Goal: Task Accomplishment & Management: Manage account settings

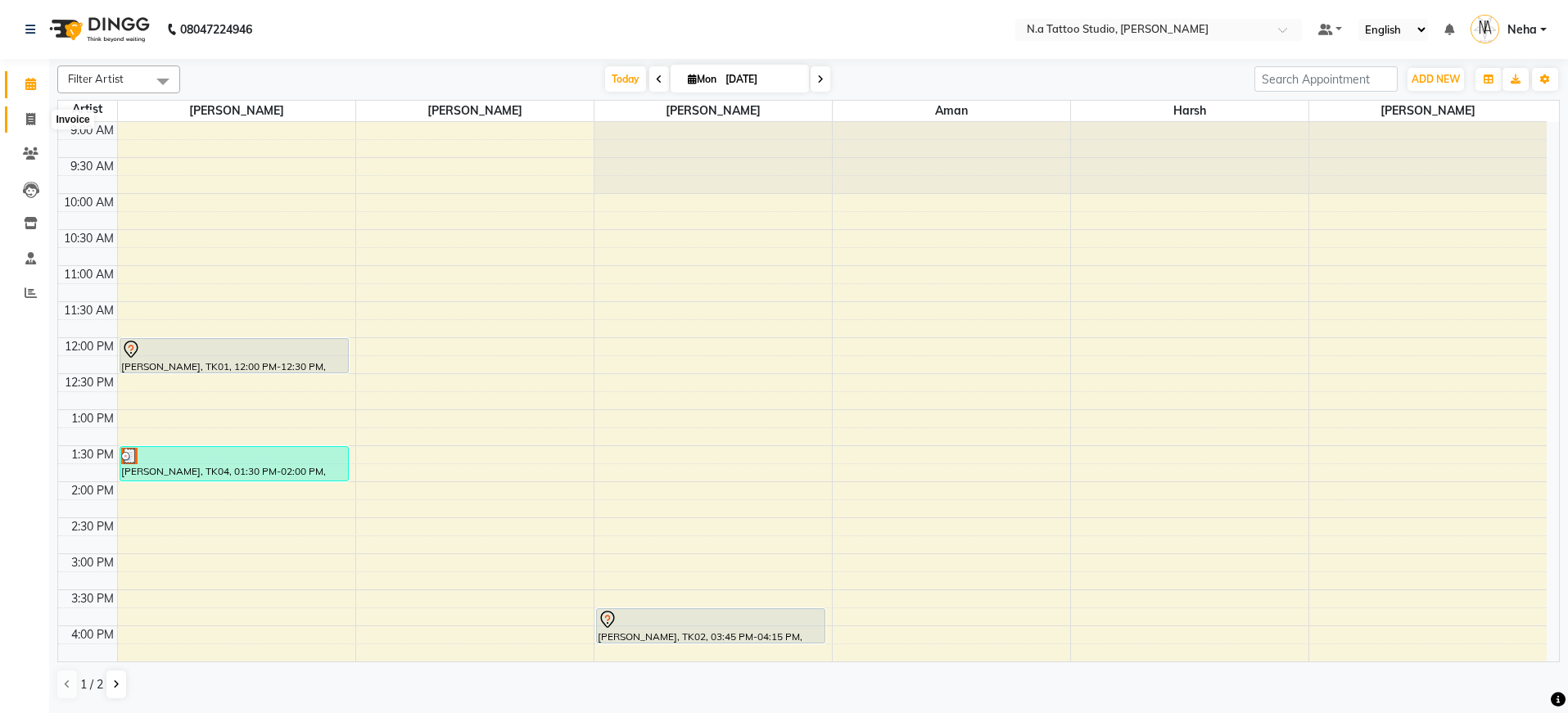
click at [32, 121] on icon at bounding box center [31, 119] width 9 height 12
select select "service"
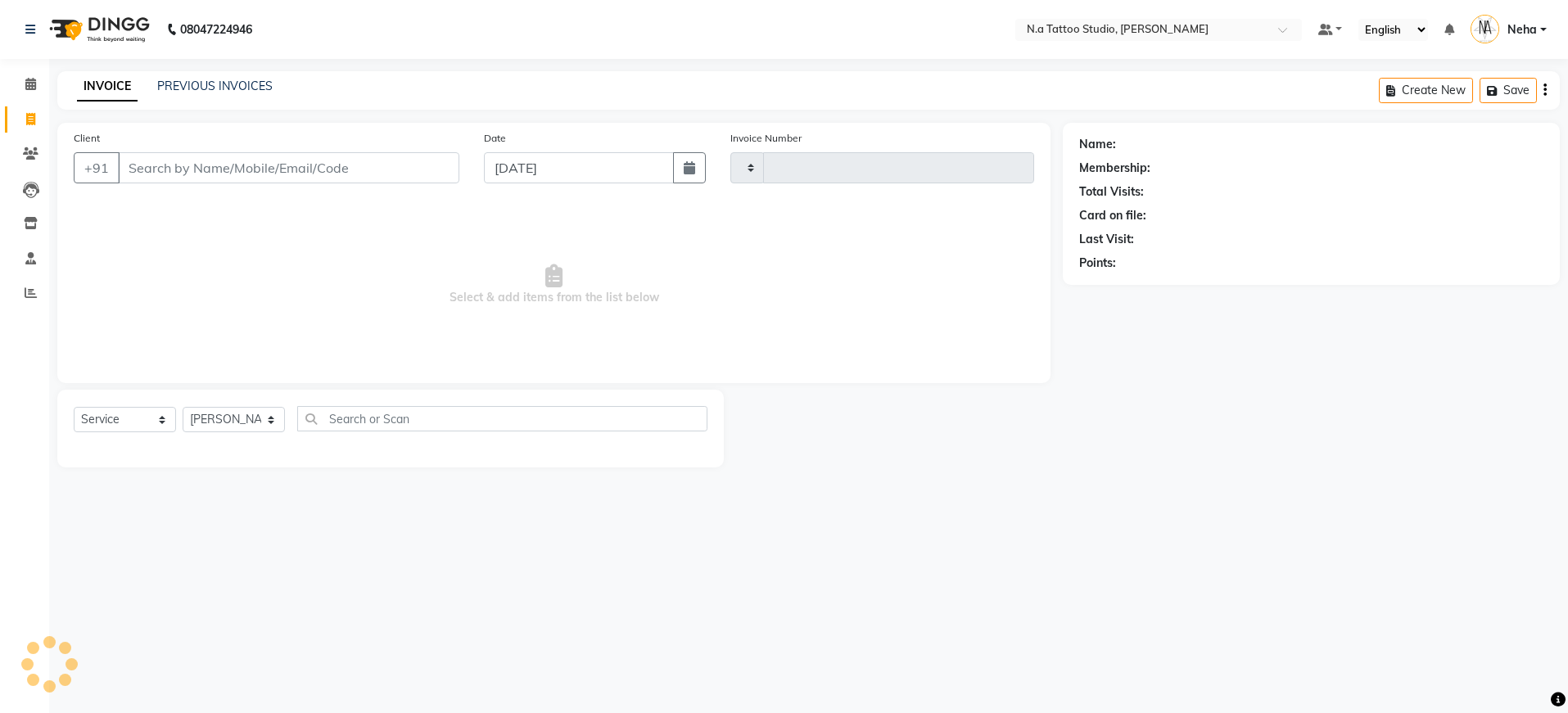
type input "0604"
select select "4590"
type input "9899190916"
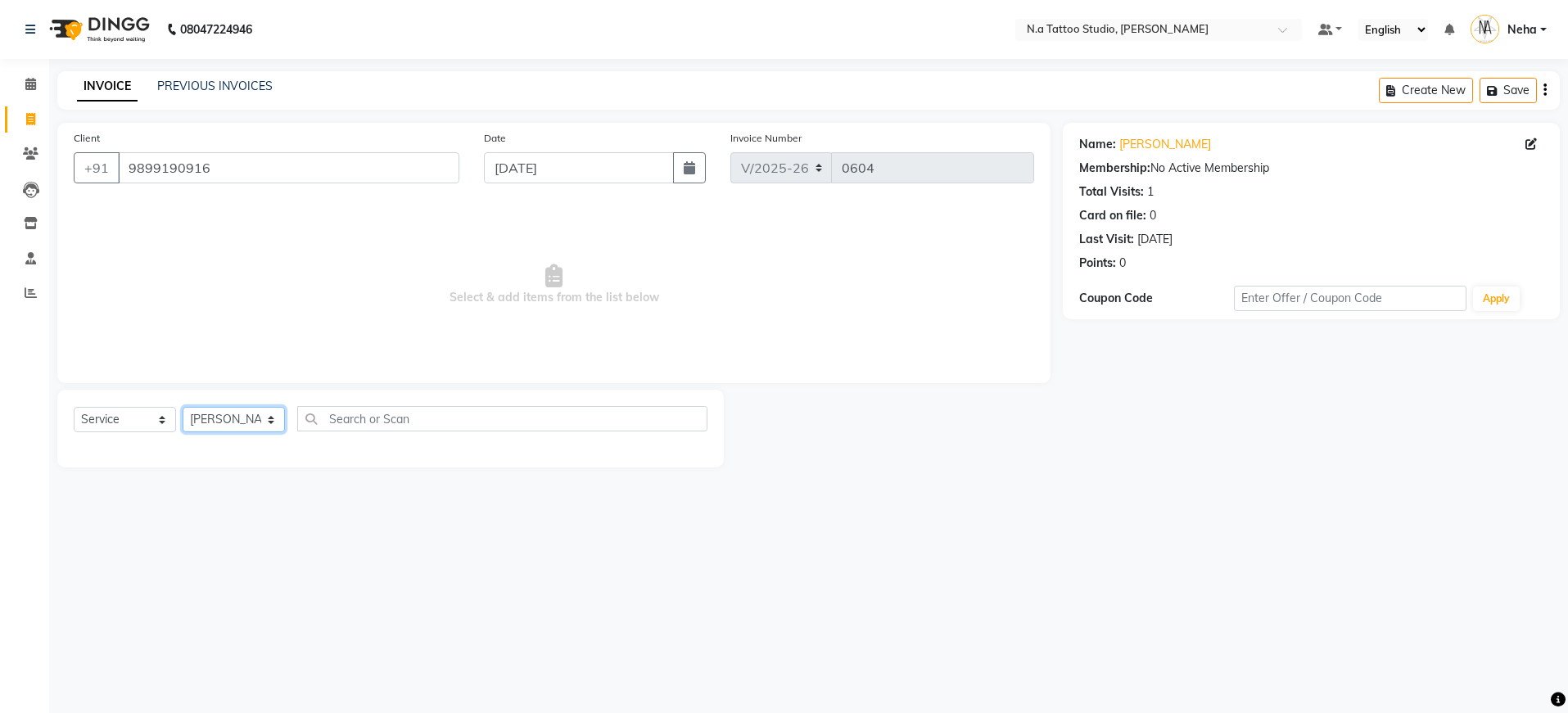
click at [265, 415] on select "[PERSON_NAME] [PERSON_NAME] [PERSON_NAME] [PERSON_NAME] Manager [PERSON_NAME] […" at bounding box center [234, 420] width 103 height 26
click at [266, 418] on select "[PERSON_NAME] [PERSON_NAME] [PERSON_NAME] [PERSON_NAME] Manager [PERSON_NAME] […" at bounding box center [234, 420] width 103 height 26
select select "26601"
click at [33, 75] on span at bounding box center [31, 84] width 29 height 19
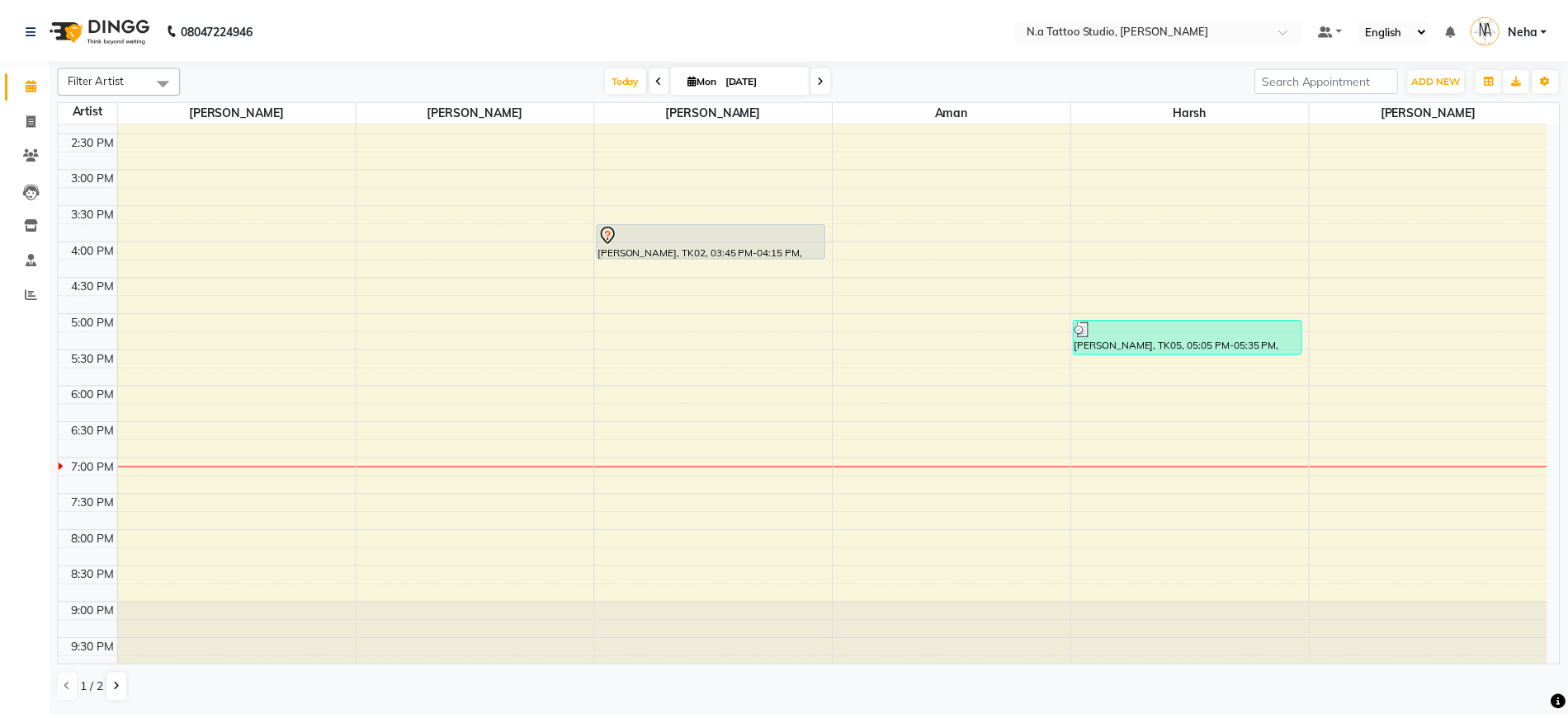
scroll to position [399, 0]
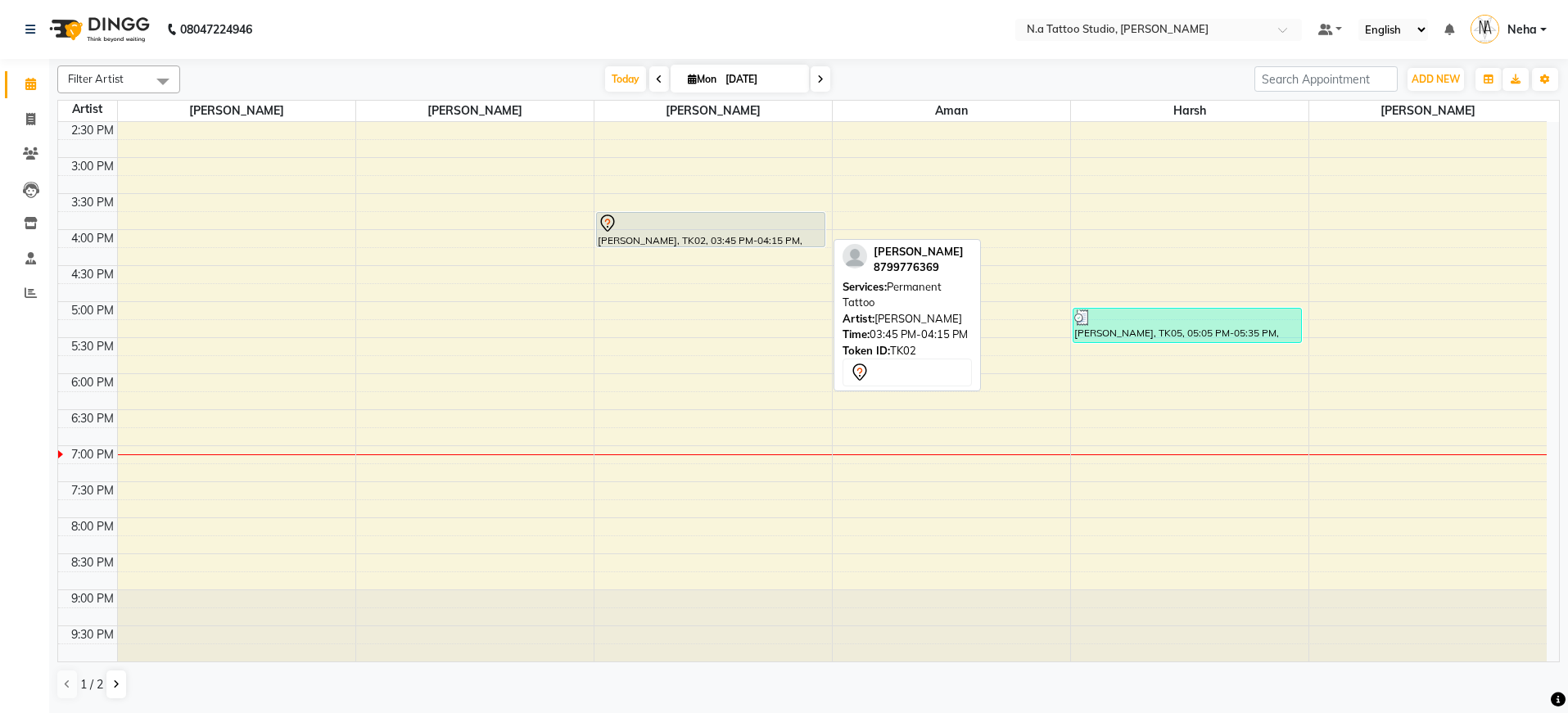
click at [686, 238] on div "[PERSON_NAME], TK02, 03:45 PM-04:15 PM, Permanent Tattoo" at bounding box center [711, 230] width 229 height 34
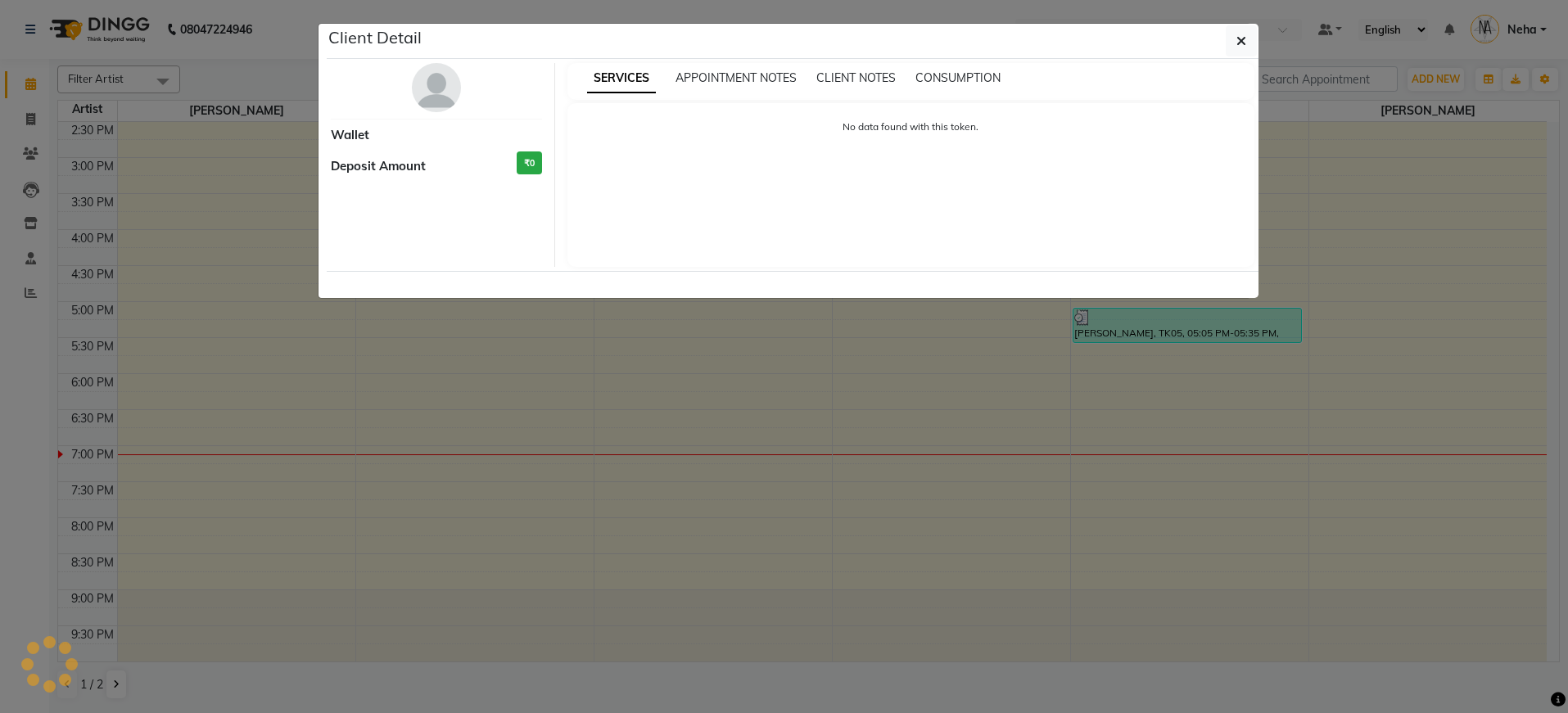
select select "7"
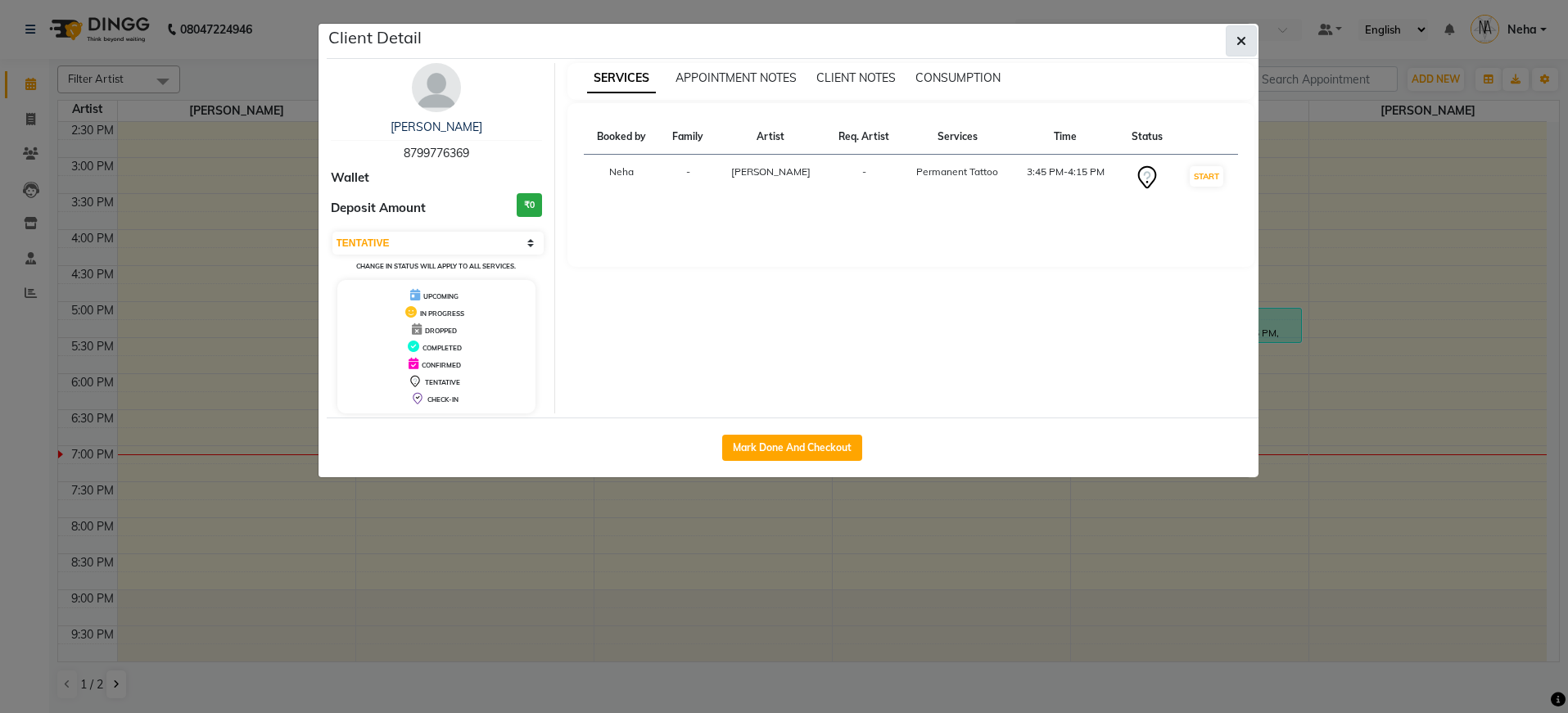
click at [1244, 39] on icon "button" at bounding box center [1242, 40] width 10 height 13
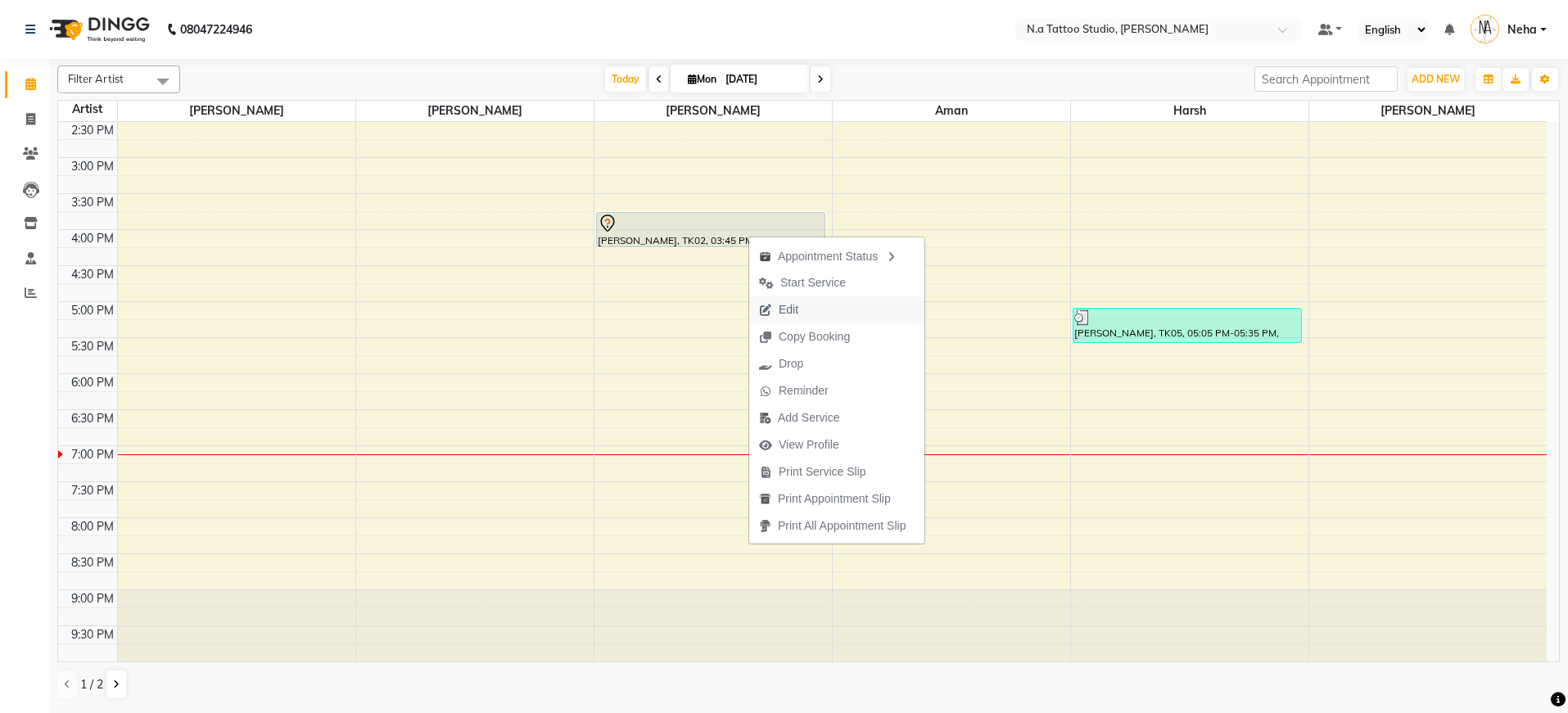
click at [808, 309] on span "Edit" at bounding box center [779, 310] width 59 height 27
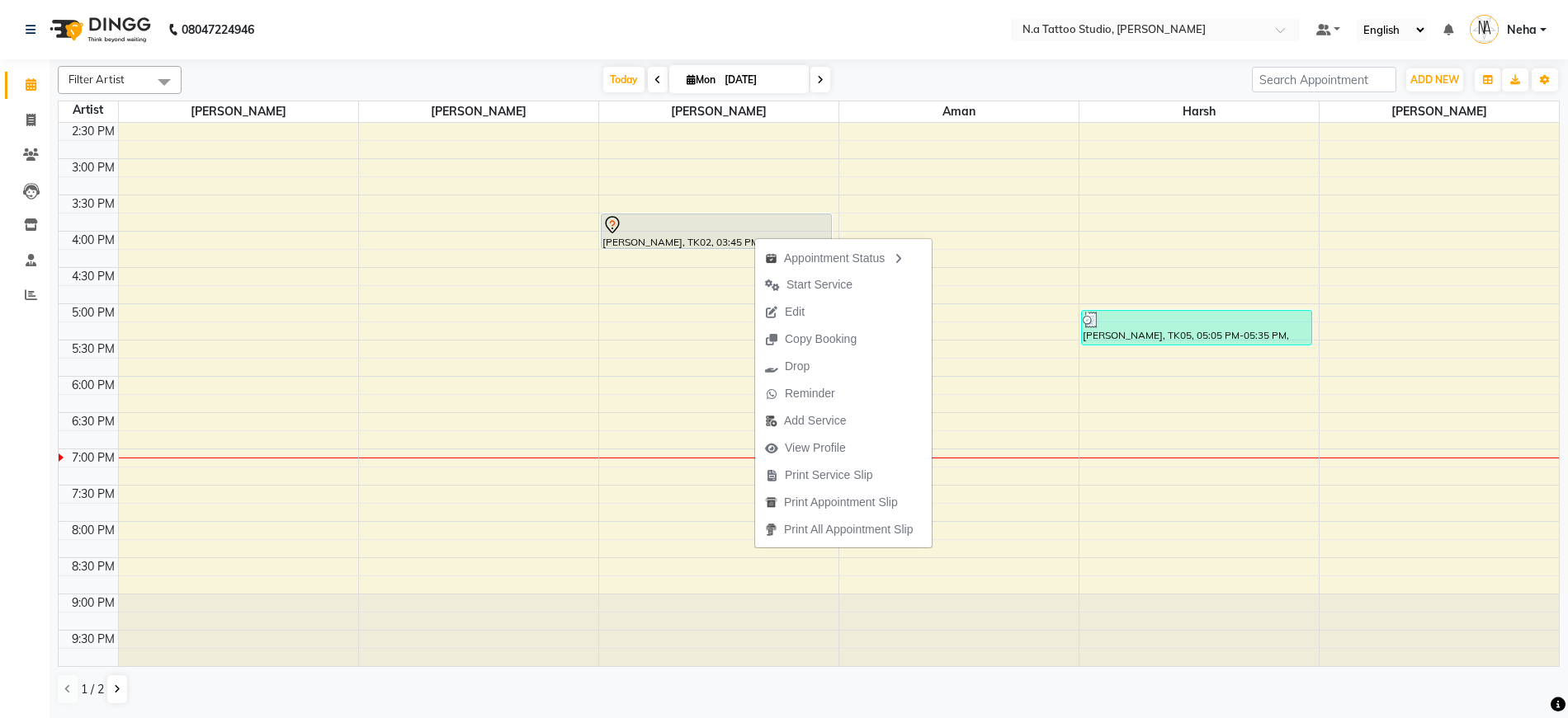
select select "tentative"
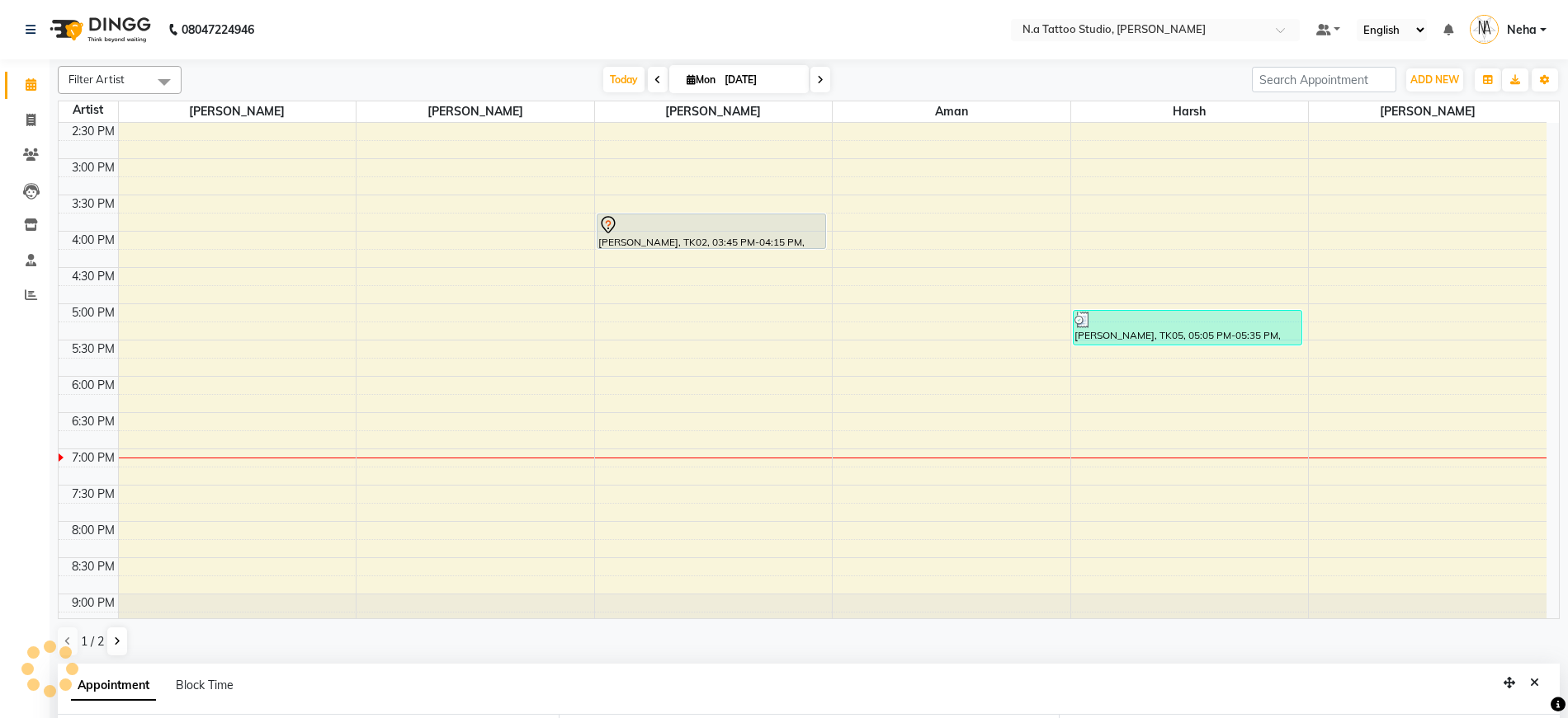
type input "[DATE]"
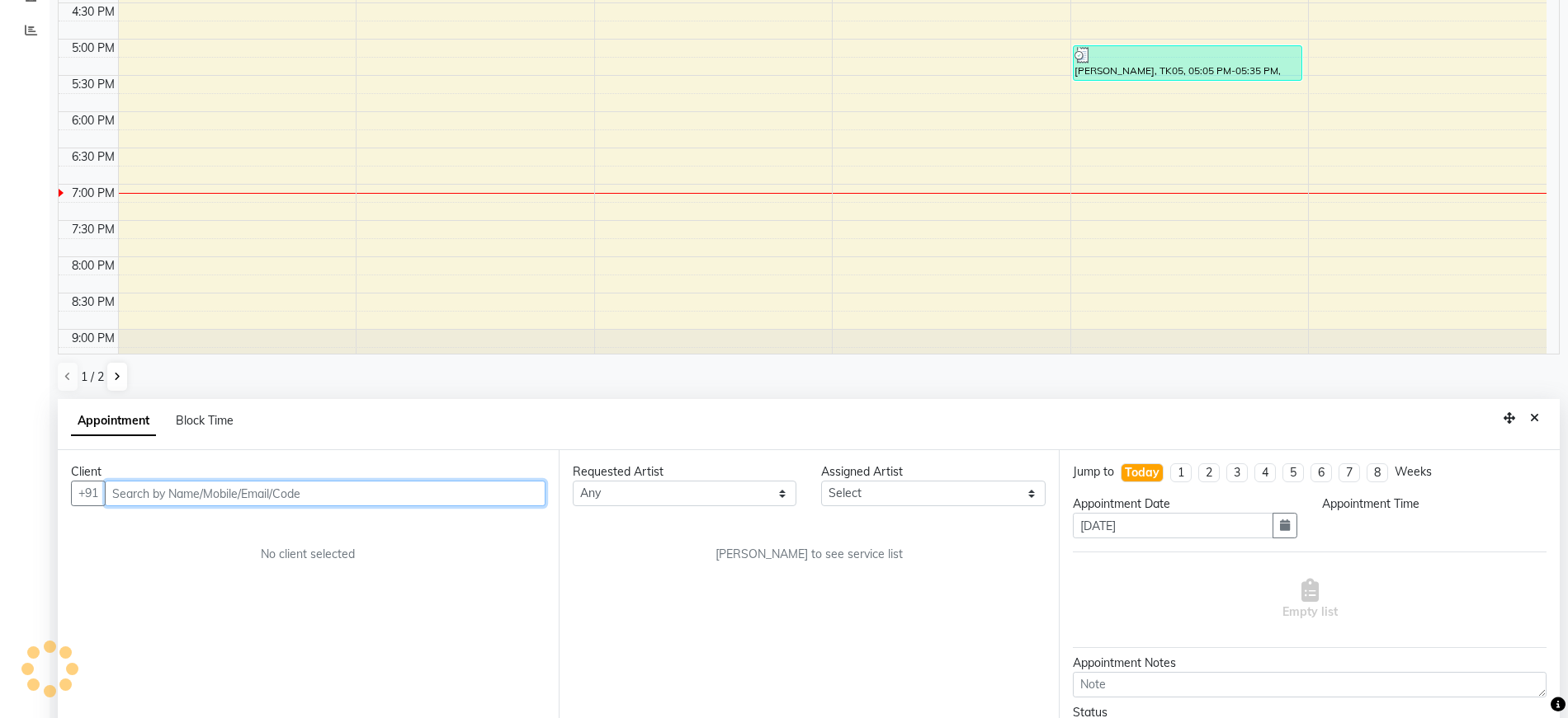
select select "945"
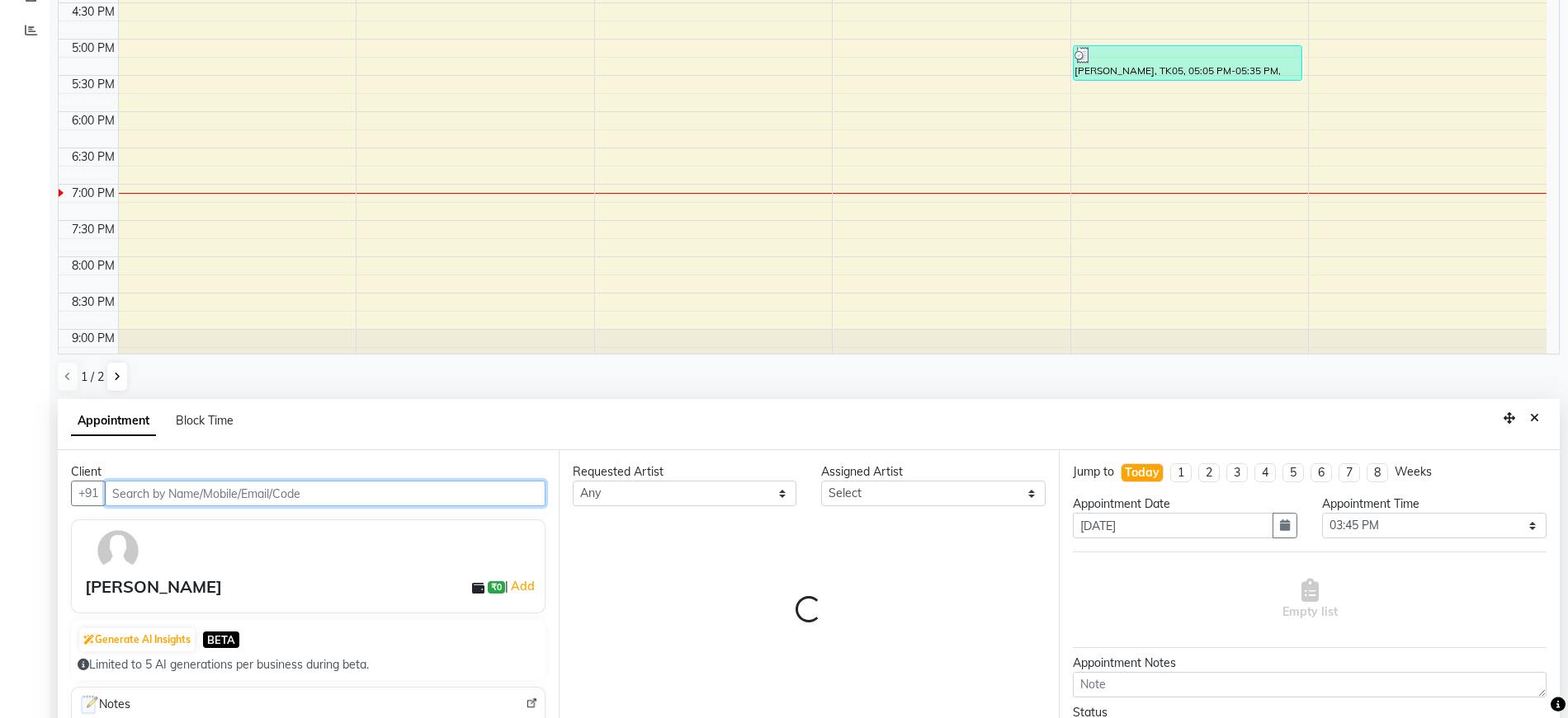
select select "26611"
select select "1982"
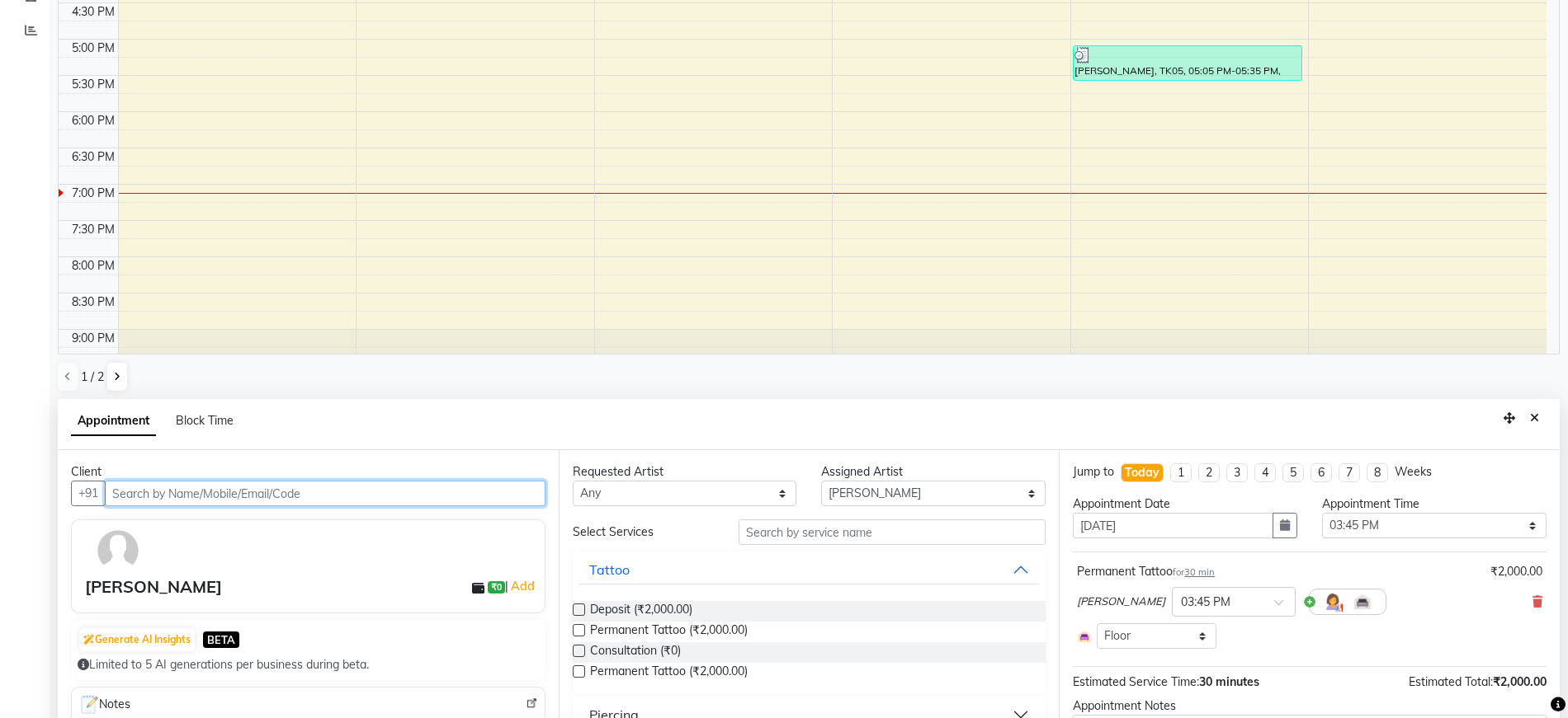
scroll to position [447, 0]
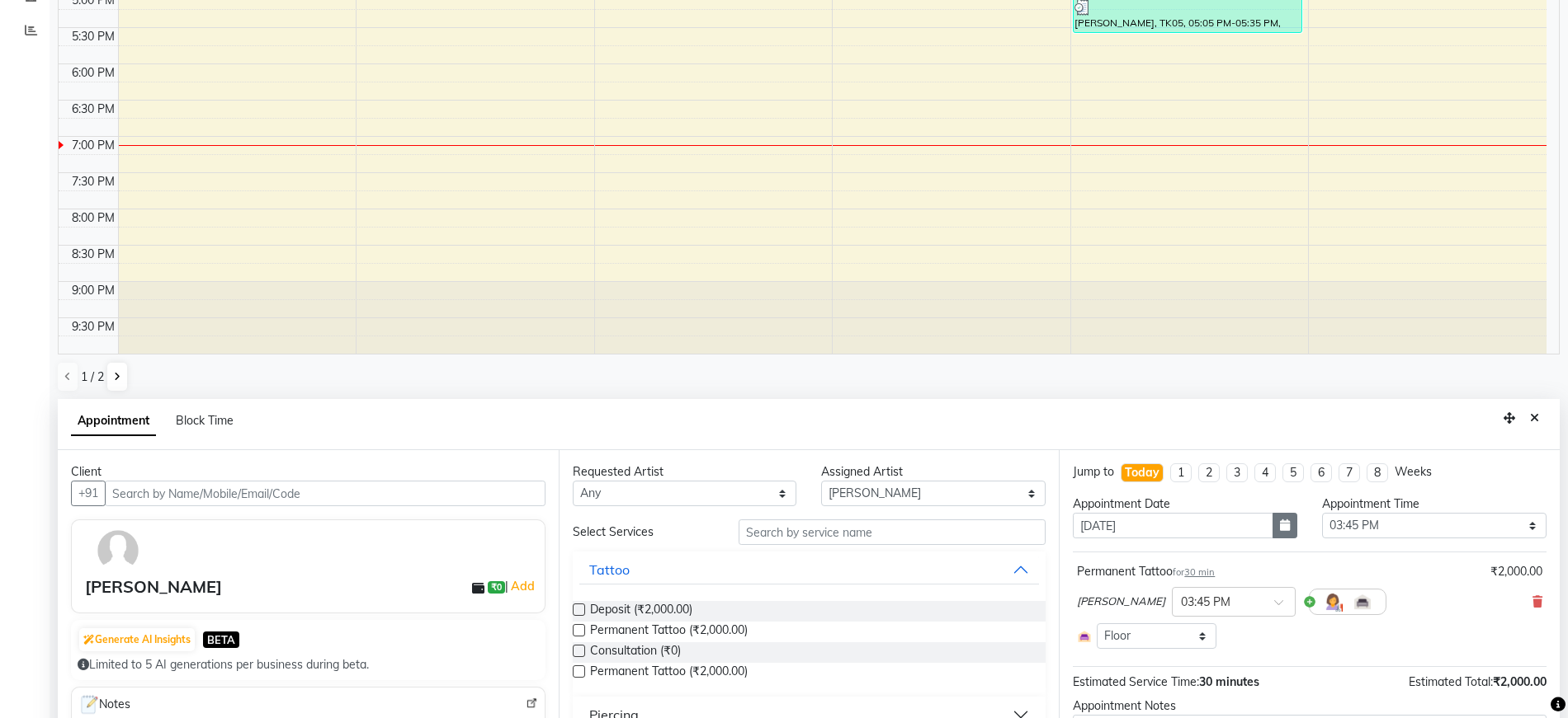
click at [1283, 528] on button "button" at bounding box center [1285, 526] width 25 height 26
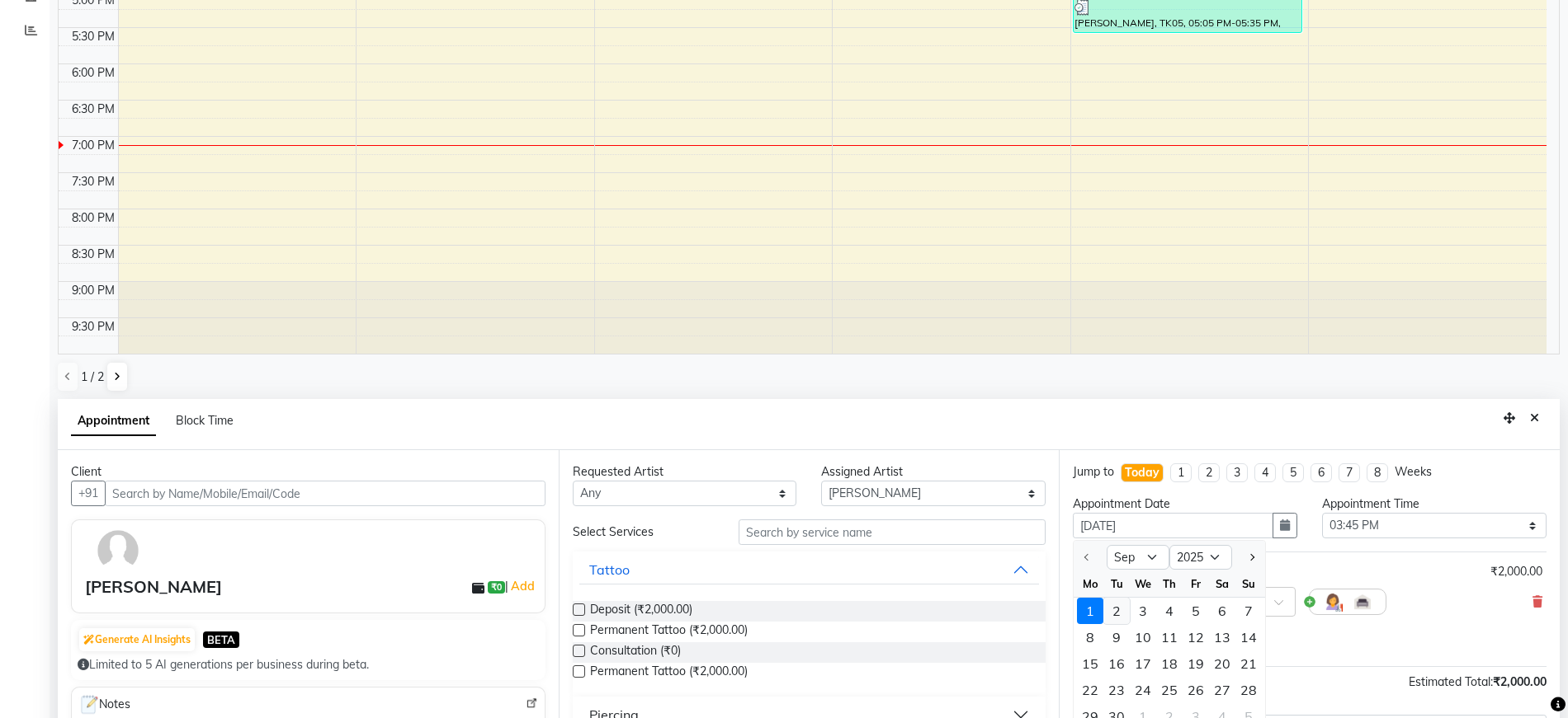
click at [1121, 610] on div "2" at bounding box center [1116, 611] width 27 height 27
type input "02-09-2025"
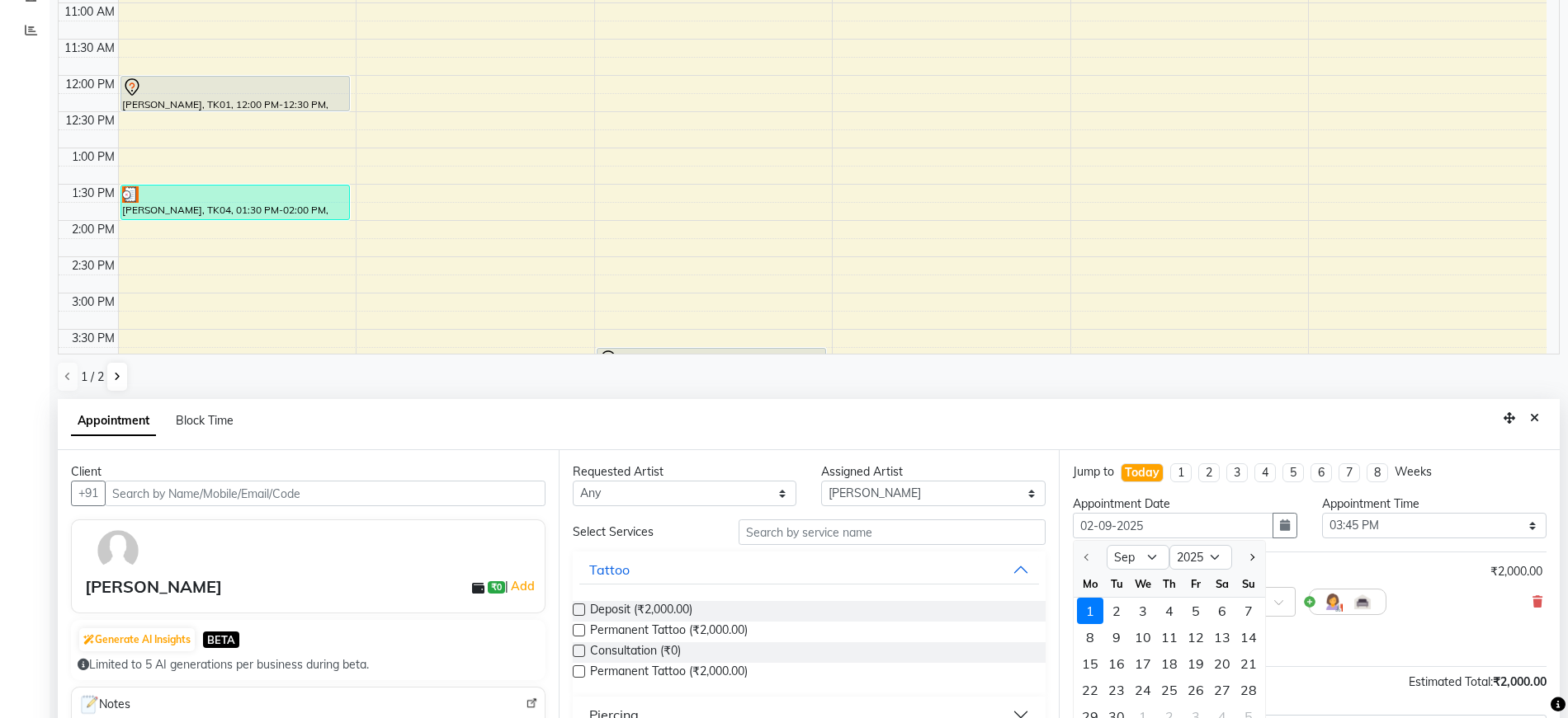
select select "945"
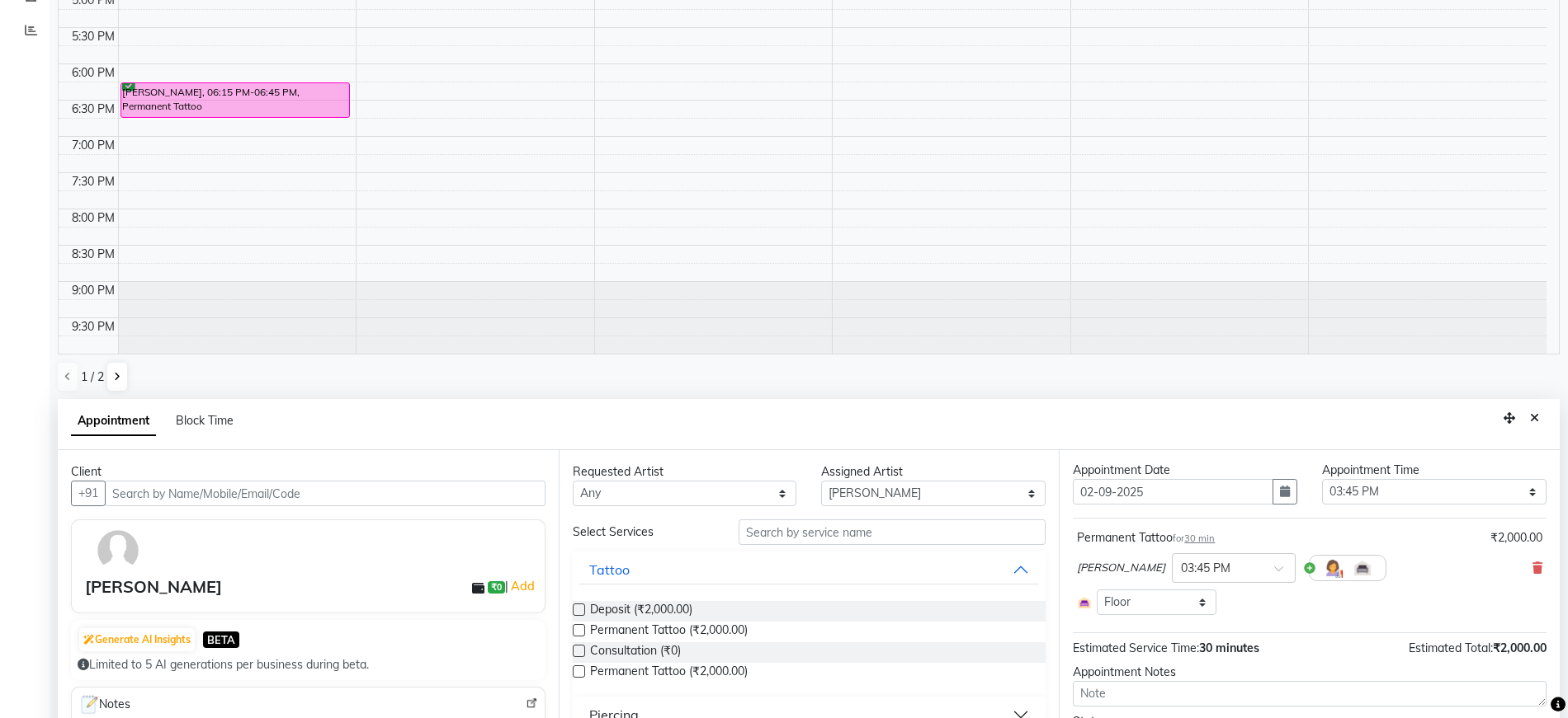
scroll to position [75, 0]
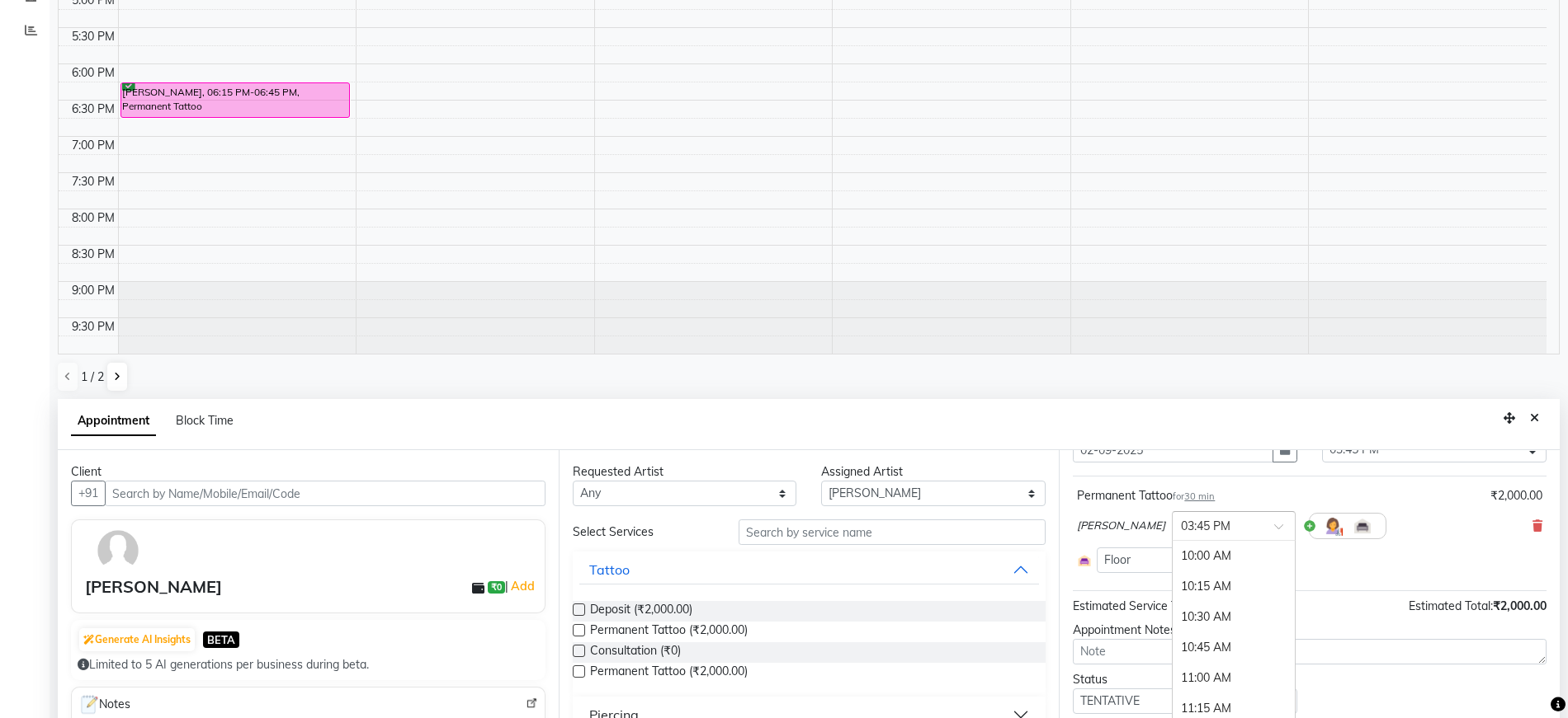
click at [1204, 523] on div at bounding box center [1233, 524] width 122 height 17
click at [1176, 646] on div "07:00 PM" at bounding box center [1233, 652] width 122 height 31
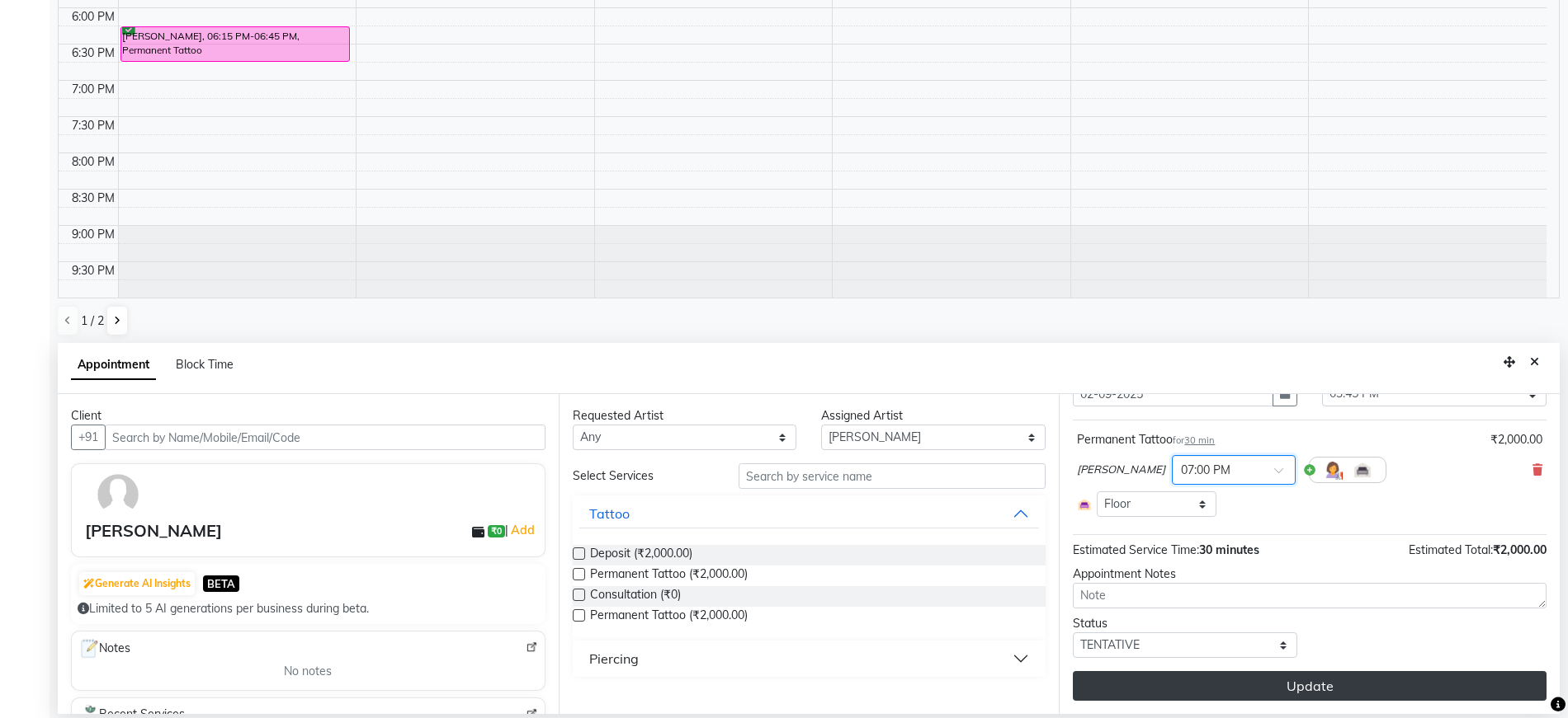
click at [1317, 680] on button "Update" at bounding box center [1310, 686] width 474 height 30
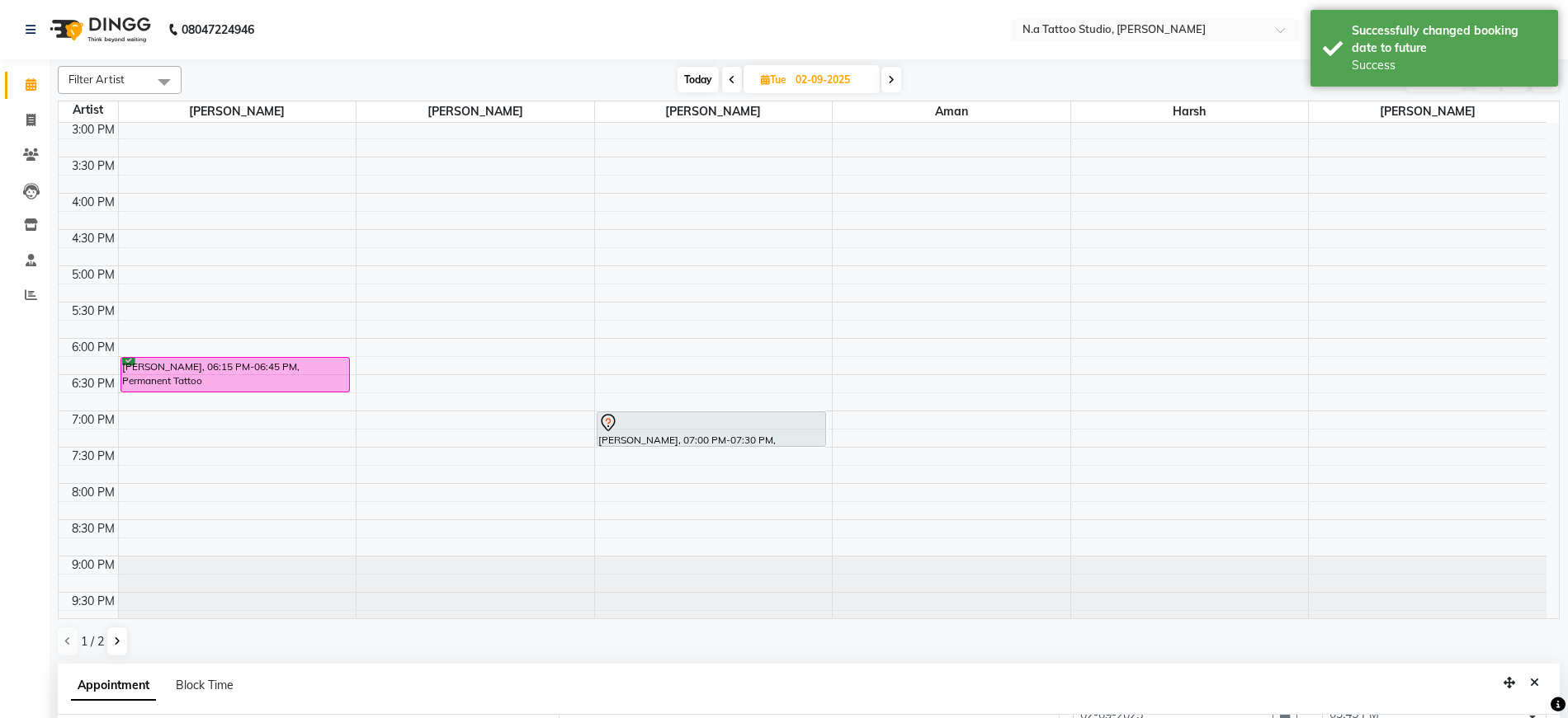
scroll to position [447, 0]
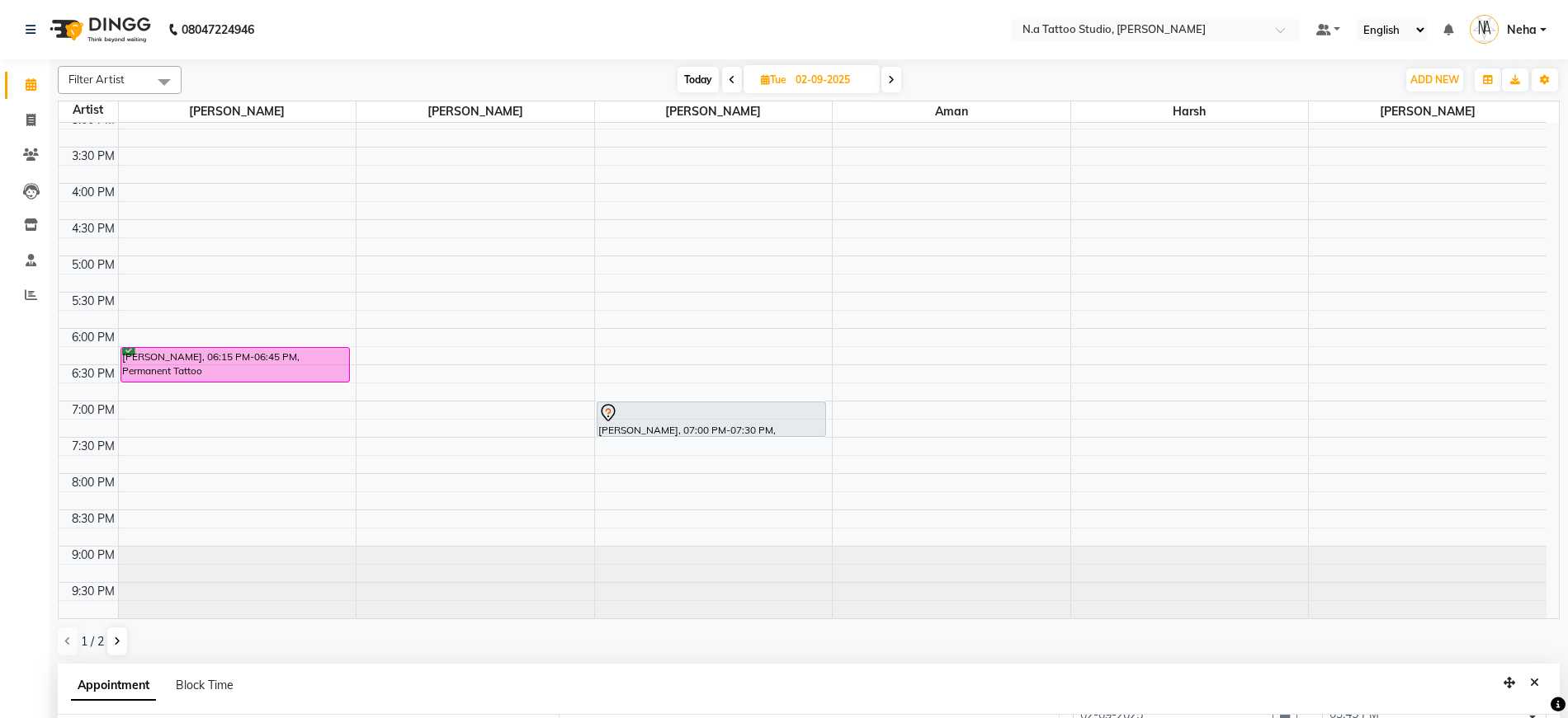
click at [696, 80] on span "Today" at bounding box center [699, 79] width 42 height 26
type input "[DATE]"
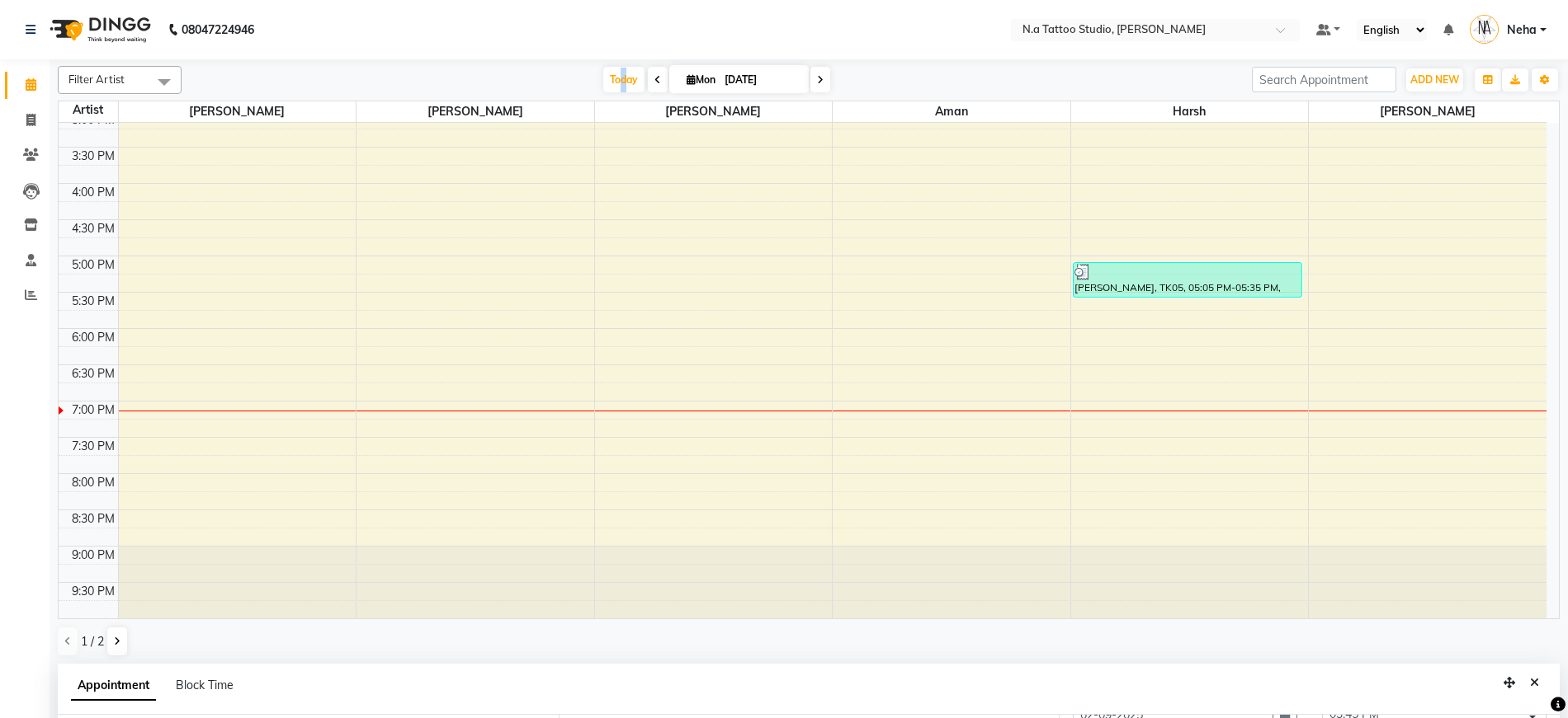
scroll to position [289, 0]
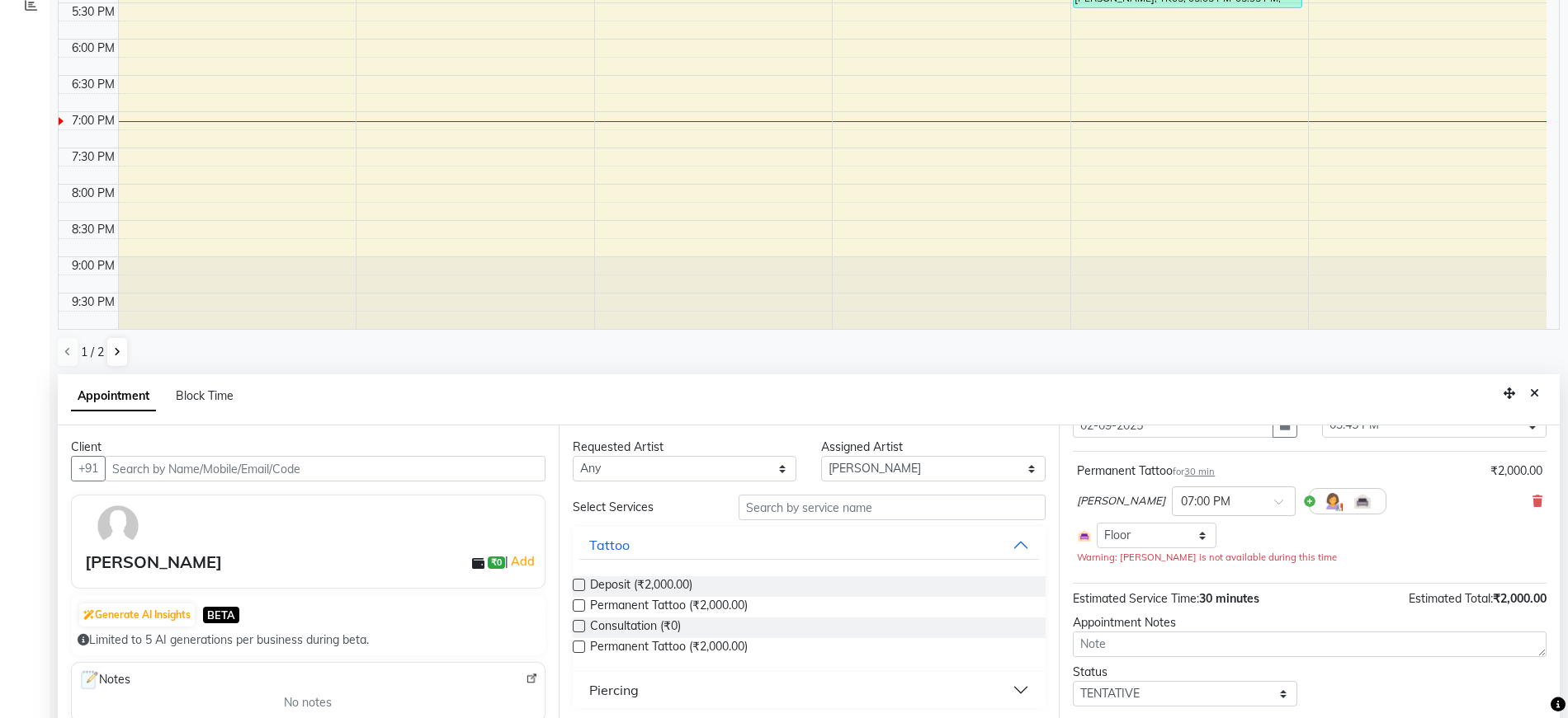
click at [1534, 393] on icon "Close" at bounding box center [1534, 393] width 9 height 12
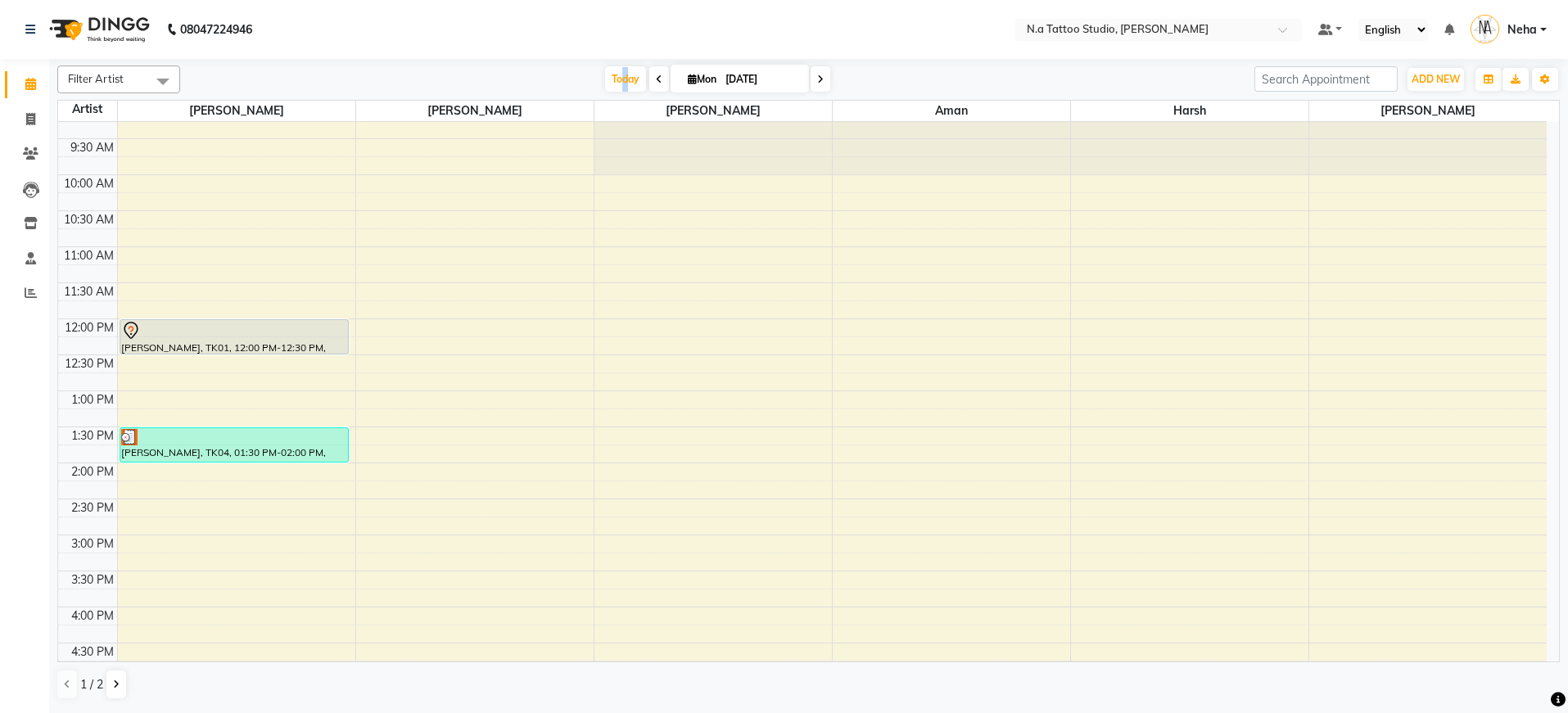
scroll to position [0, 0]
